Goal: Task Accomplishment & Management: Use online tool/utility

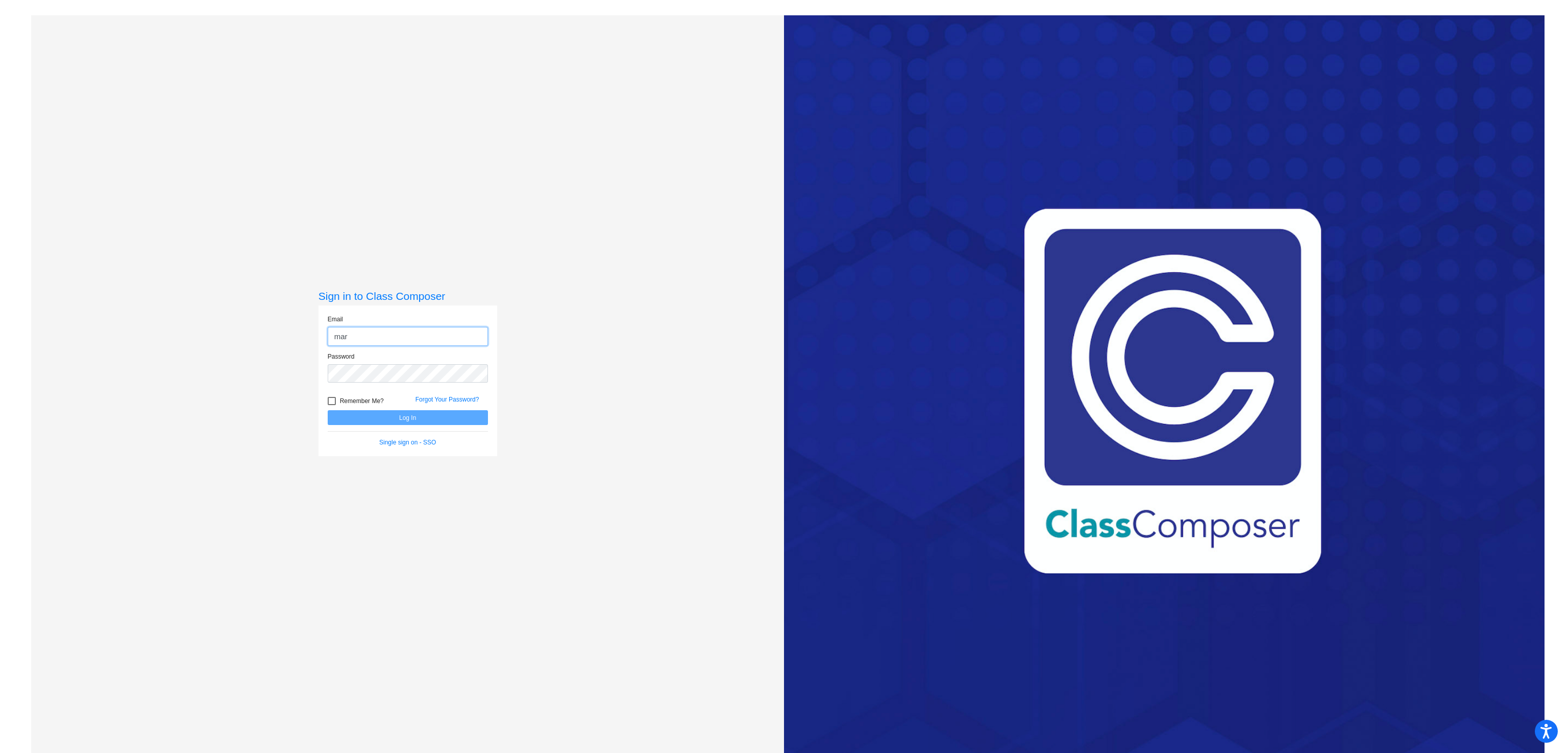
type input "[PERSON_NAME][EMAIL_ADDRESS][PERSON_NAME][DOMAIN_NAME]"
click at [328, 410] on button "Log In" at bounding box center [408, 417] width 160 height 15
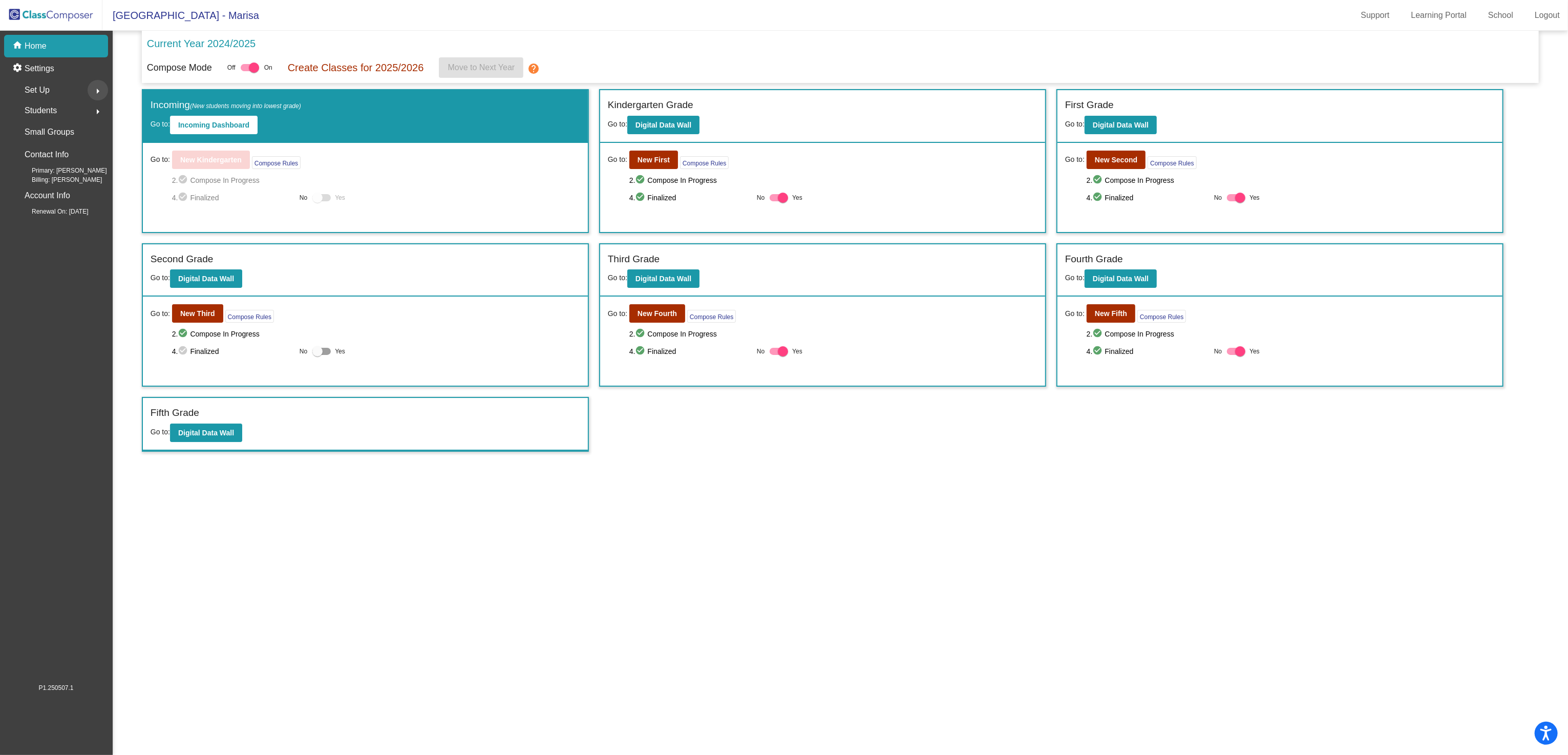
click at [97, 88] on mat-icon "arrow_right" at bounding box center [98, 91] width 12 height 12
click at [47, 176] on p "Classes" at bounding box center [39, 179] width 27 height 12
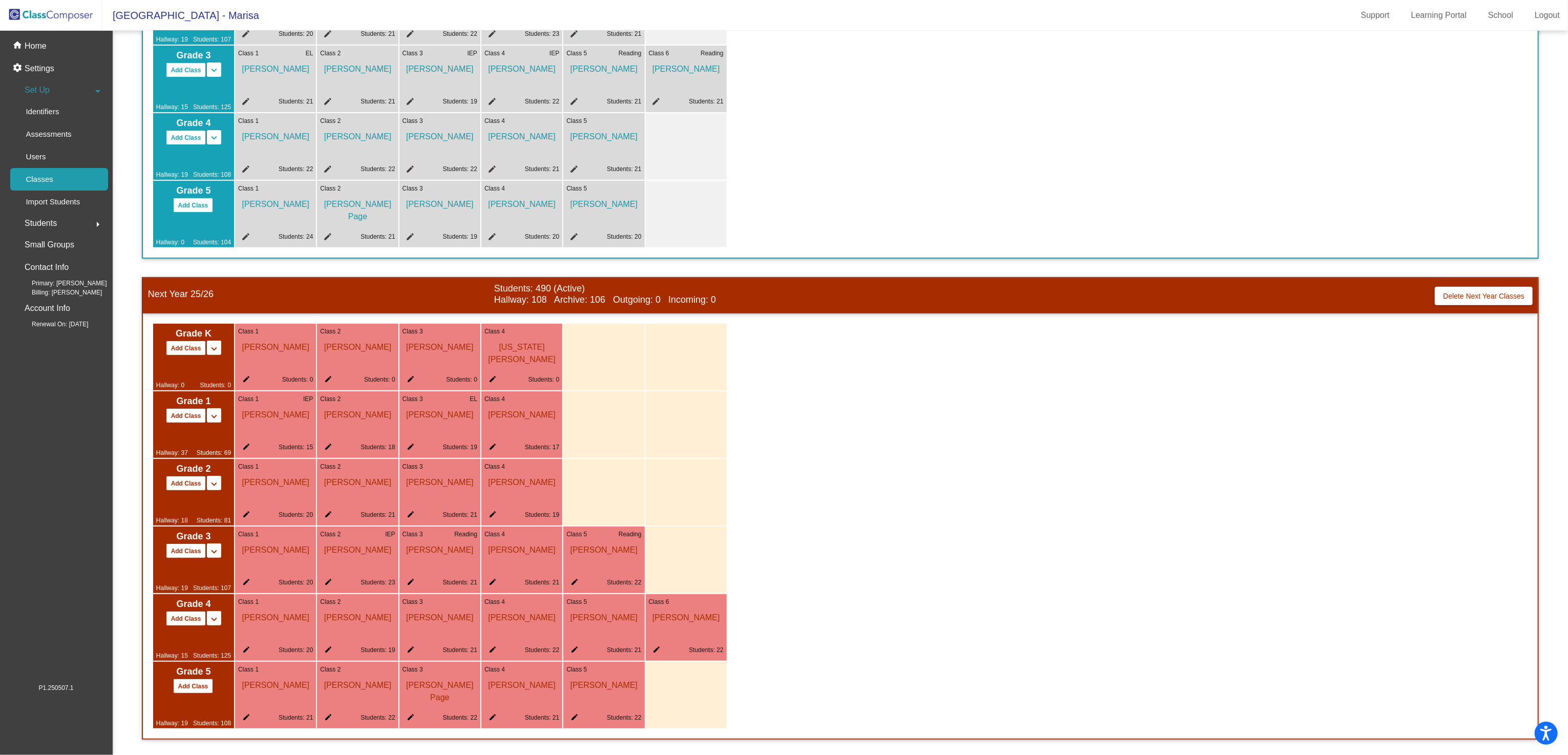
scroll to position [1, 0]
click at [47, 151] on div "Users" at bounding box center [32, 157] width 44 height 23
click at [278, 677] on span "[PERSON_NAME]" at bounding box center [276, 682] width 75 height 18
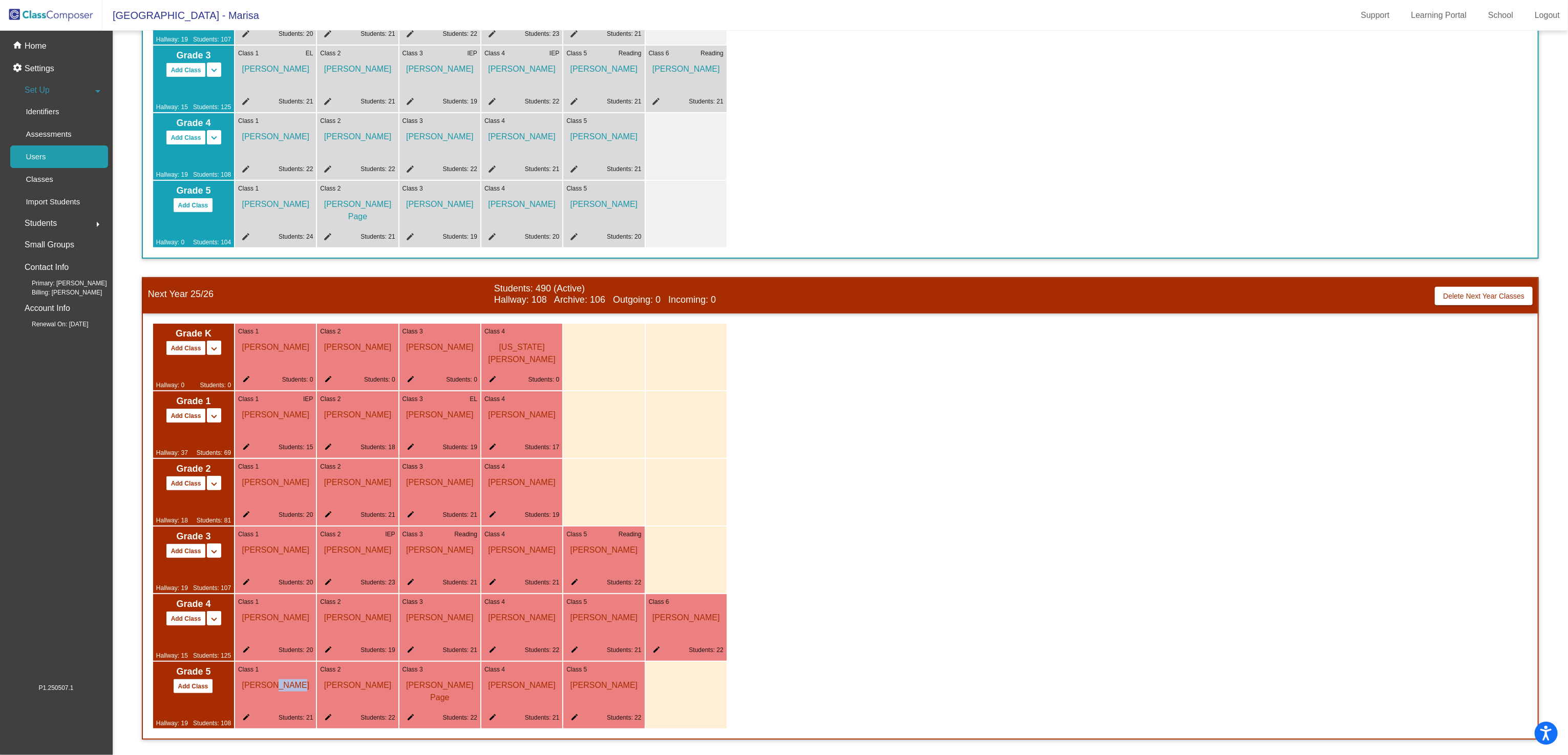
click at [278, 677] on span "[PERSON_NAME]" at bounding box center [276, 682] width 75 height 18
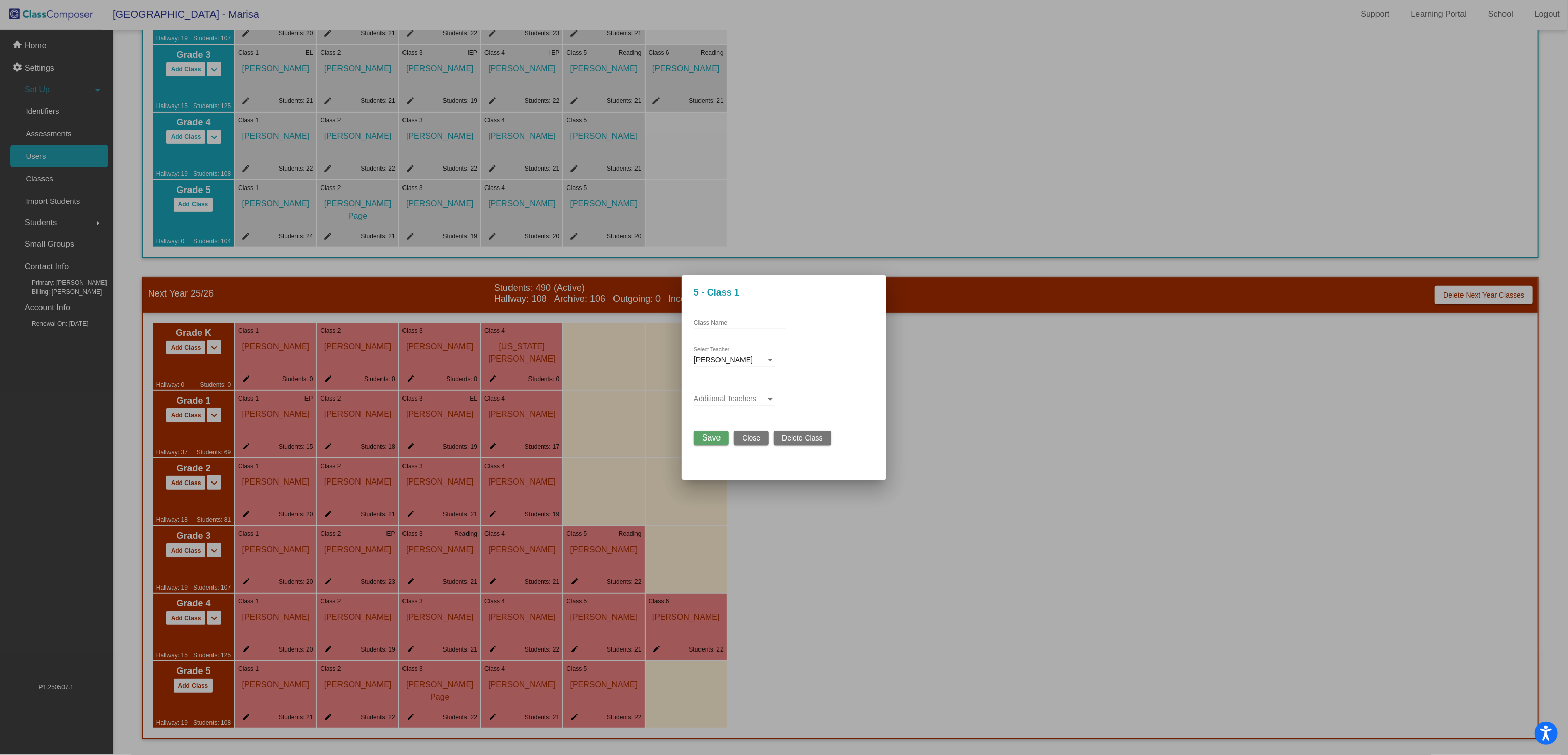
click at [787, 507] on div at bounding box center [784, 377] width 1568 height 755
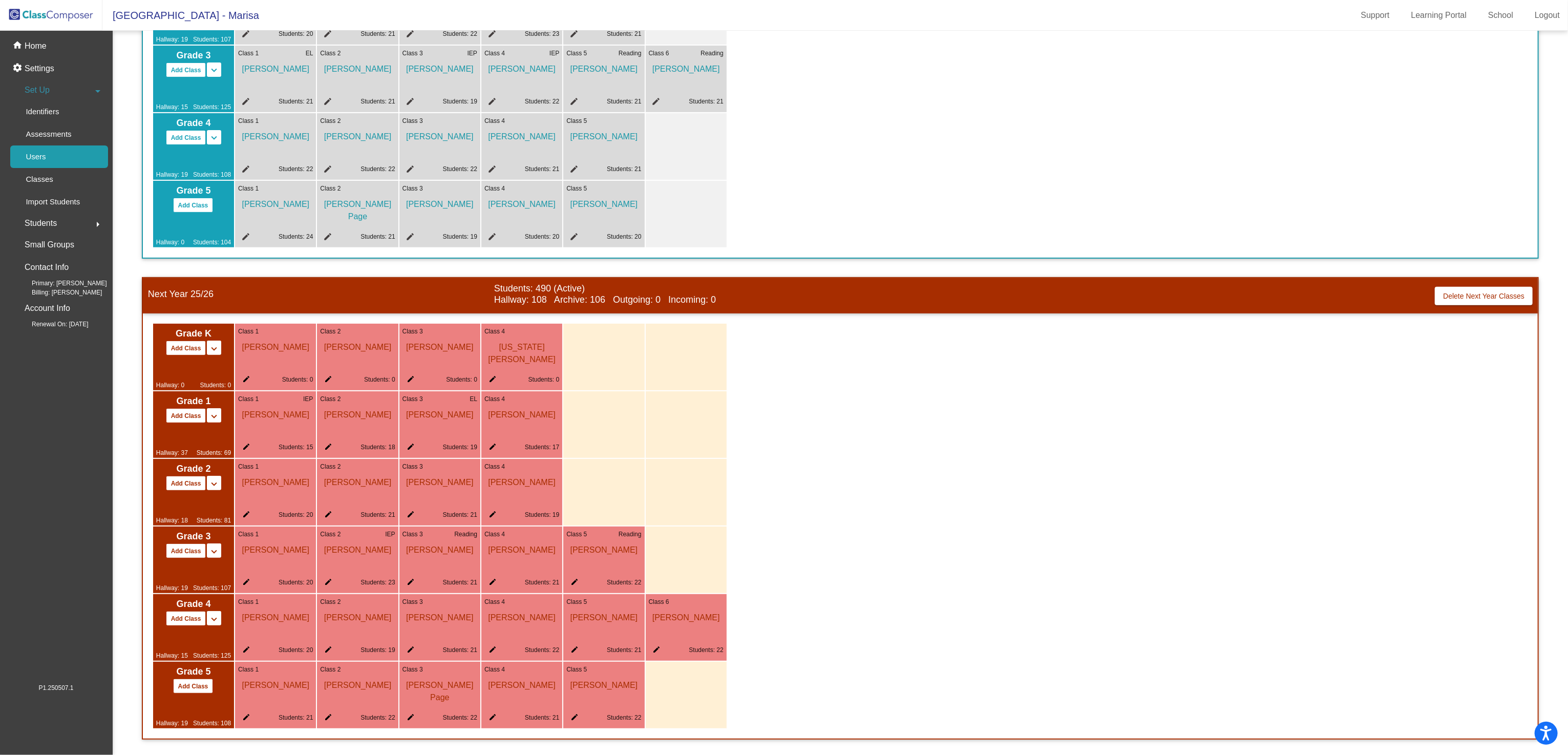
scroll to position [1, 0]
click at [38, 47] on p "Home" at bounding box center [35, 45] width 22 height 12
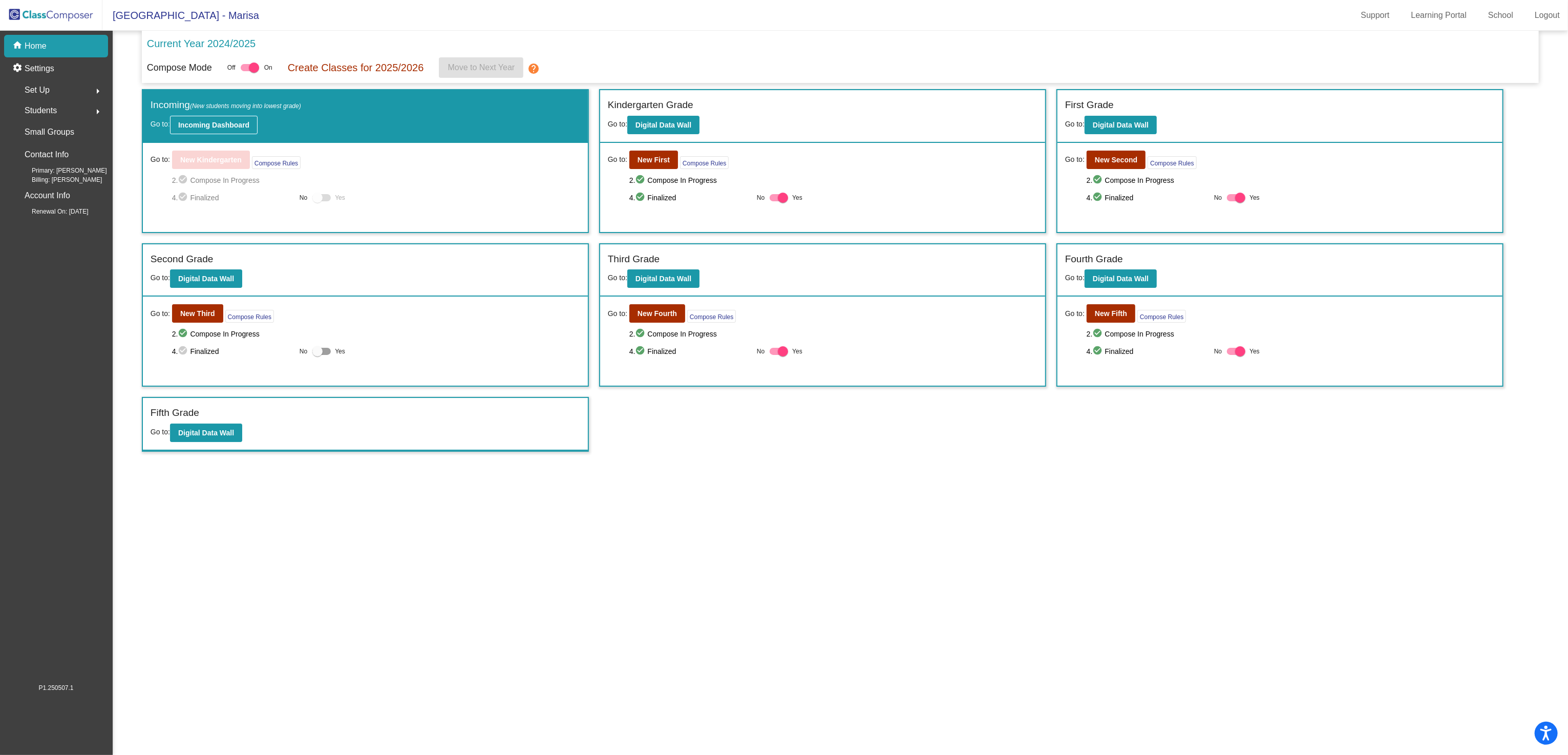
click at [221, 122] on b "Incoming Dashboard" at bounding box center [214, 125] width 71 height 8
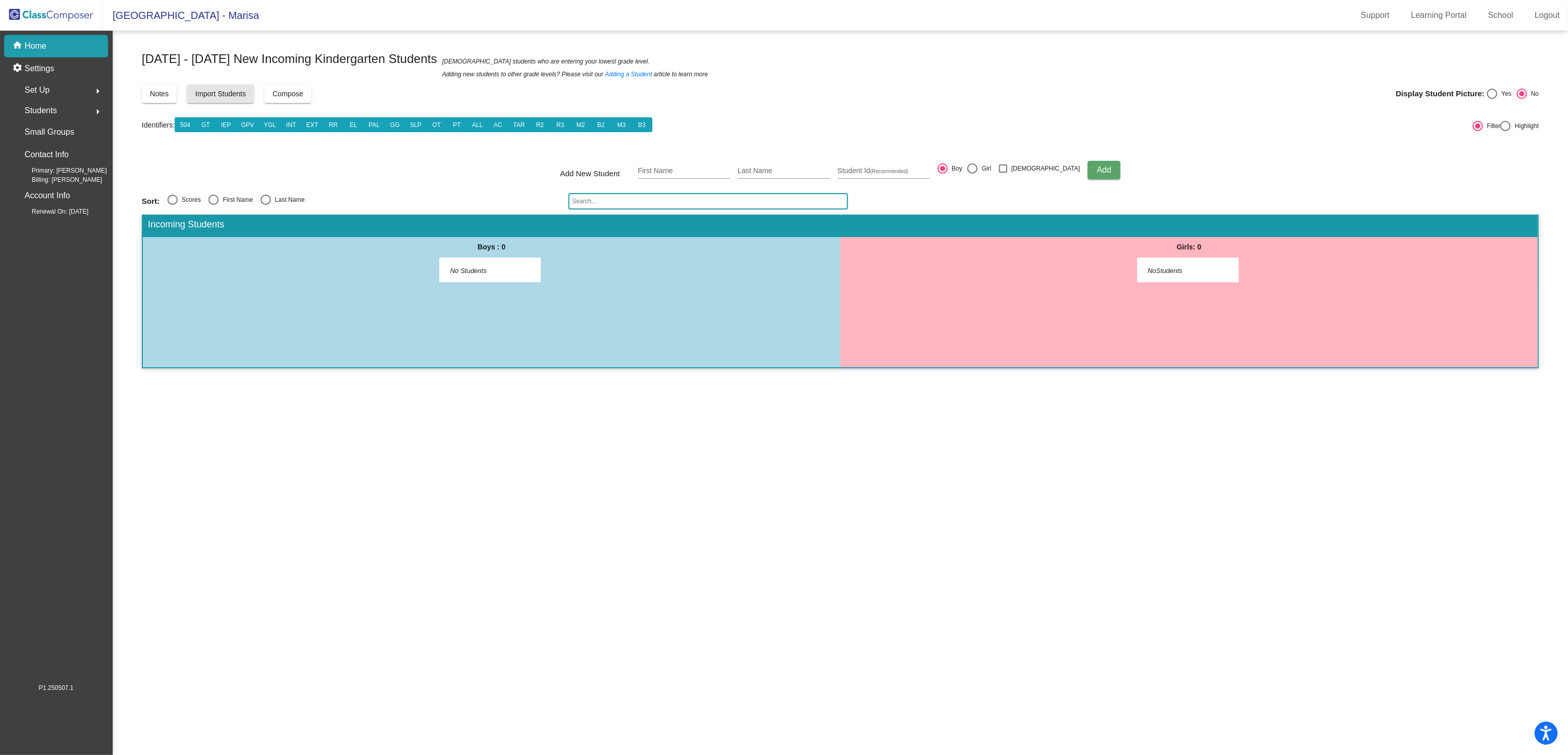
click at [236, 93] on span "Import Students" at bounding box center [221, 94] width 51 height 8
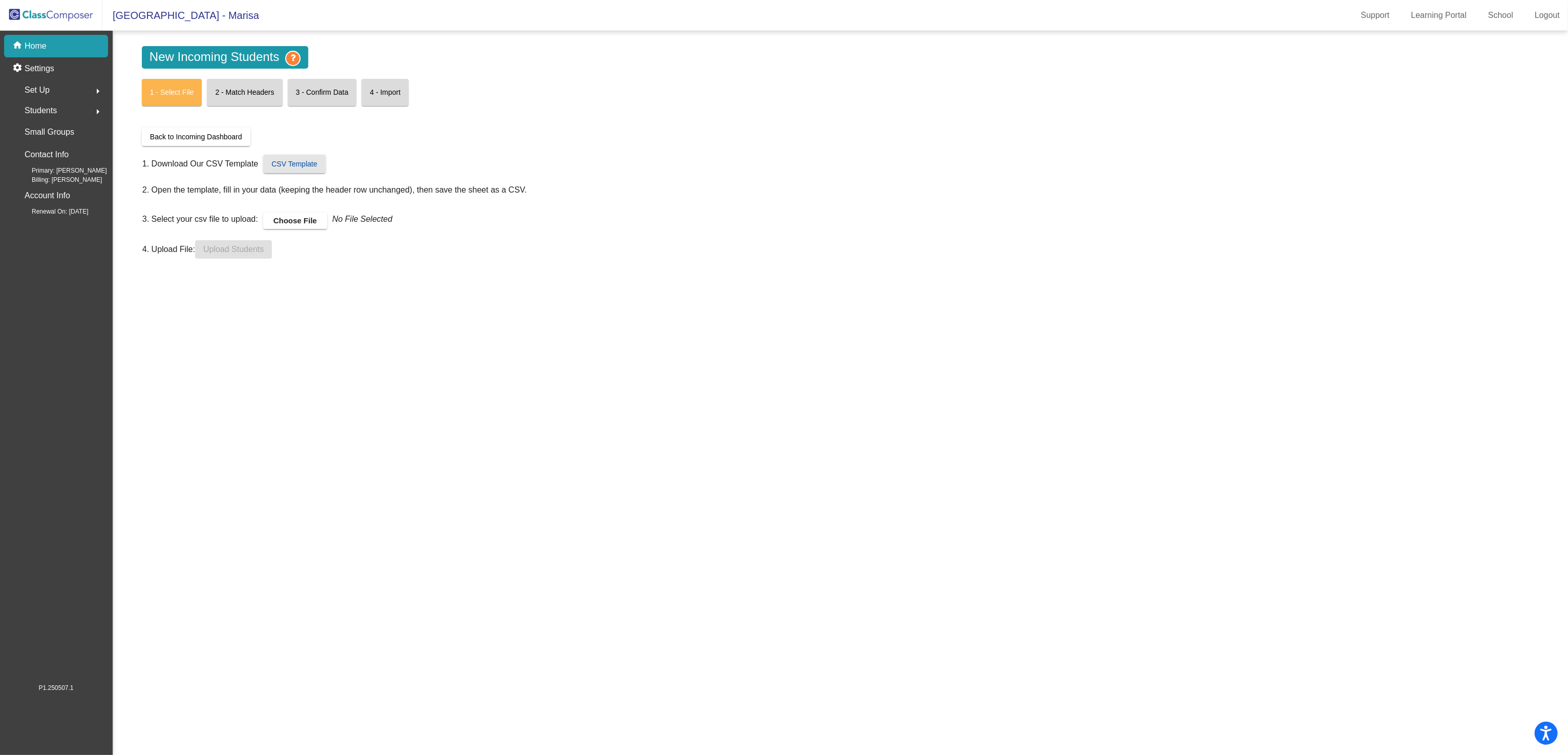
click at [311, 161] on span "CSV Template" at bounding box center [294, 164] width 45 height 8
click at [38, 46] on p "Home" at bounding box center [35, 45] width 22 height 12
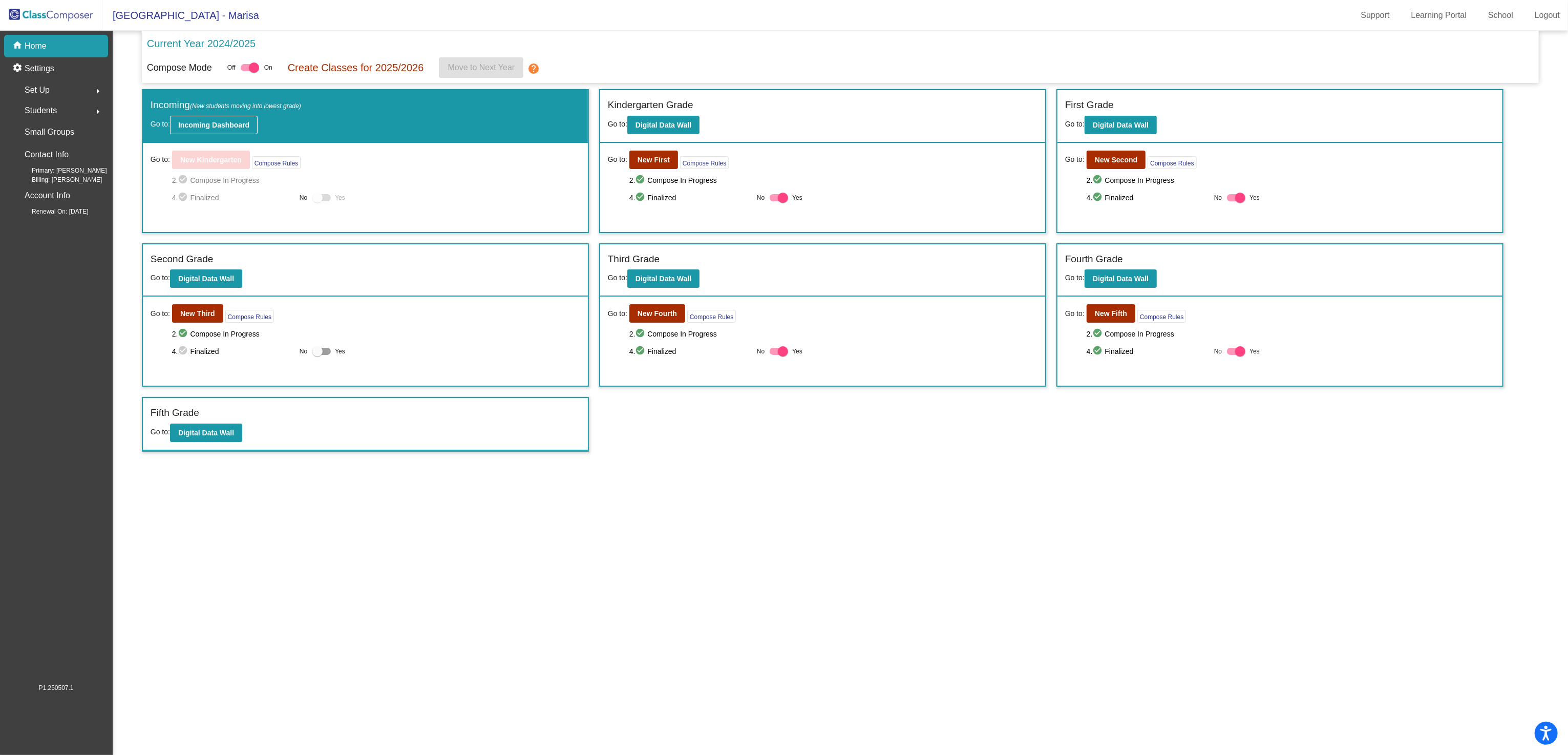
click at [236, 127] on b "Incoming Dashboard" at bounding box center [214, 125] width 71 height 8
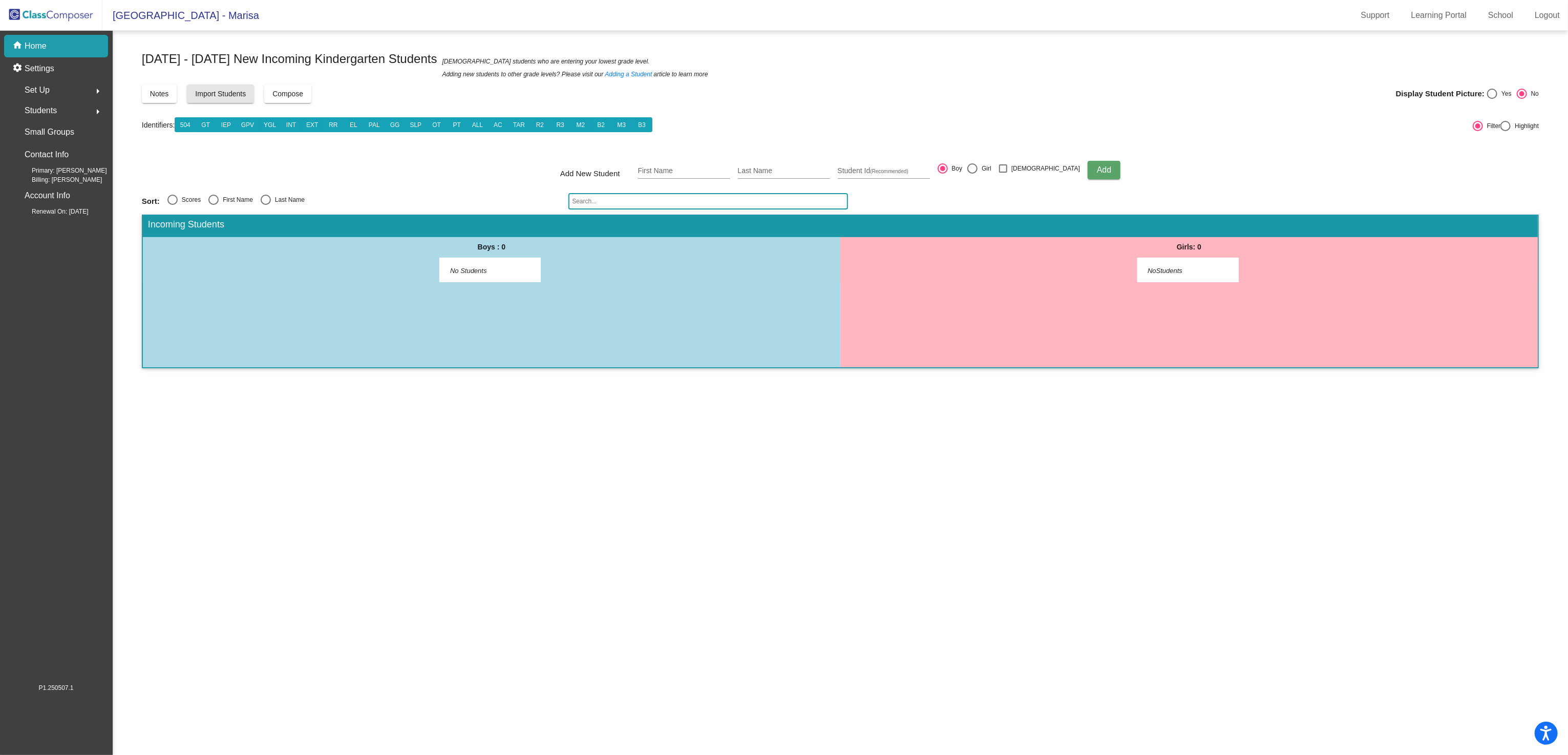
click at [217, 95] on span "Import Students" at bounding box center [221, 94] width 51 height 8
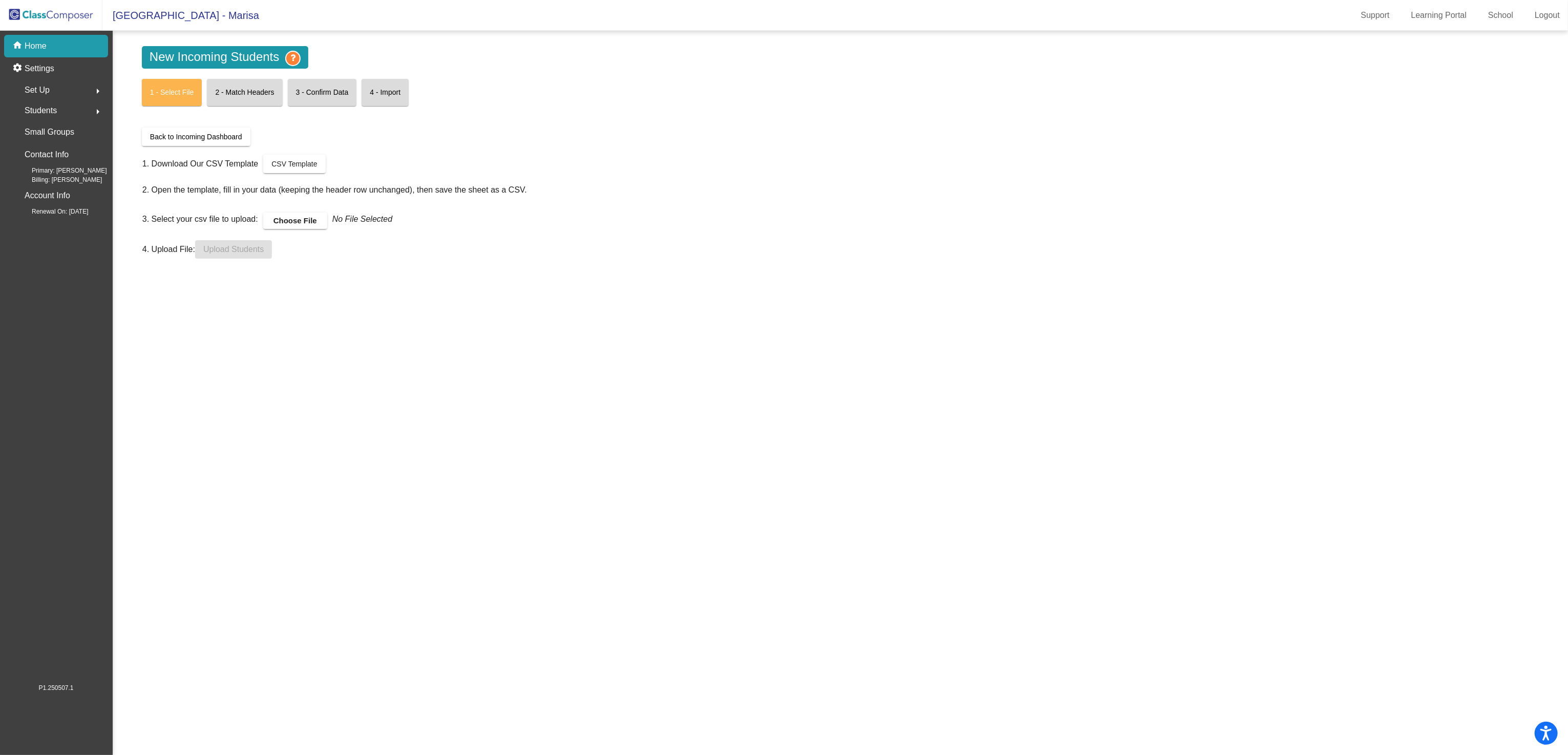
click at [50, 14] on img at bounding box center [51, 15] width 103 height 30
